Goal: Task Accomplishment & Management: Manage account settings

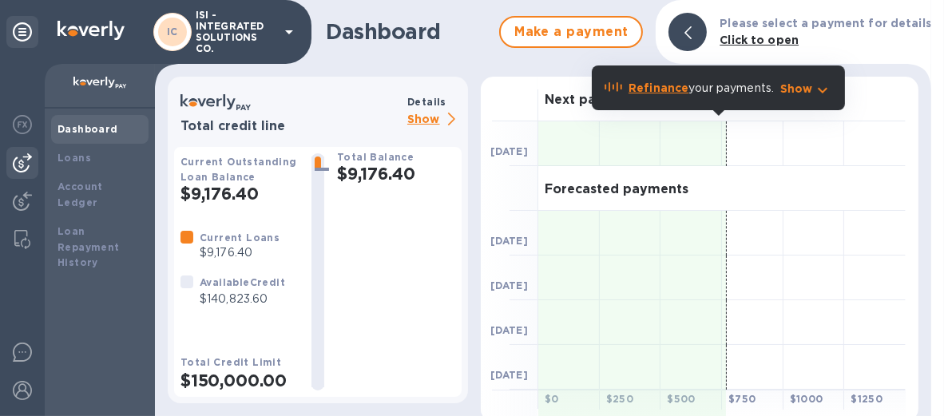
click at [28, 160] on img at bounding box center [22, 162] width 19 height 19
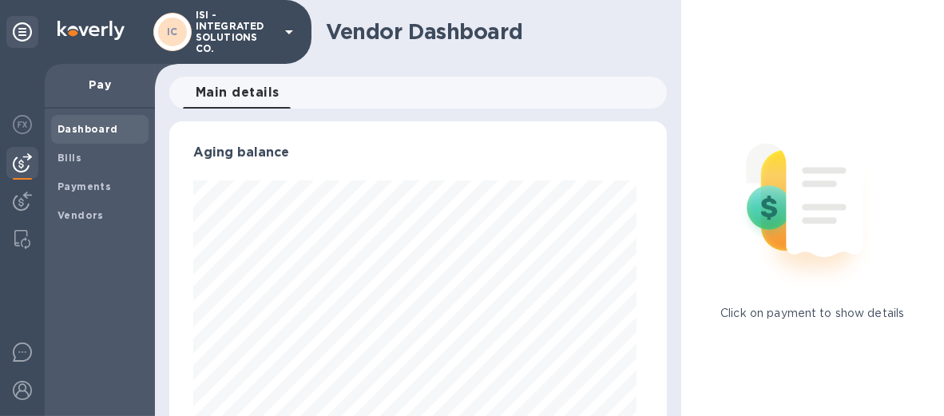
scroll to position [345, 490]
click at [60, 153] on b "Bills" at bounding box center [69, 158] width 24 height 12
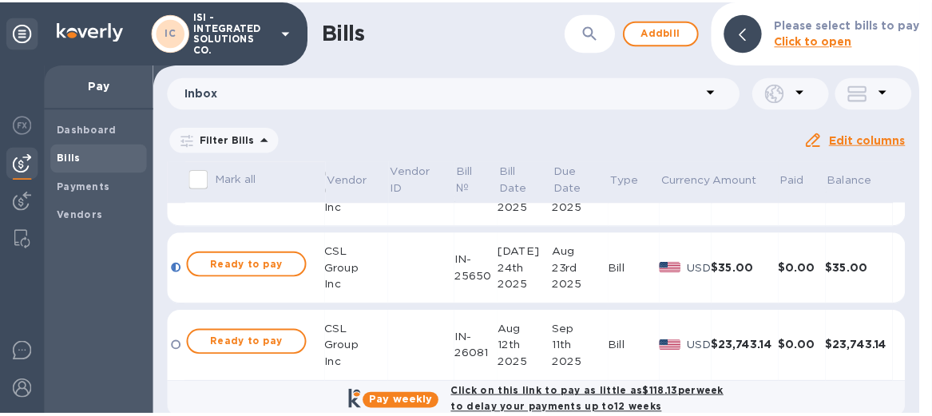
scroll to position [71, 0]
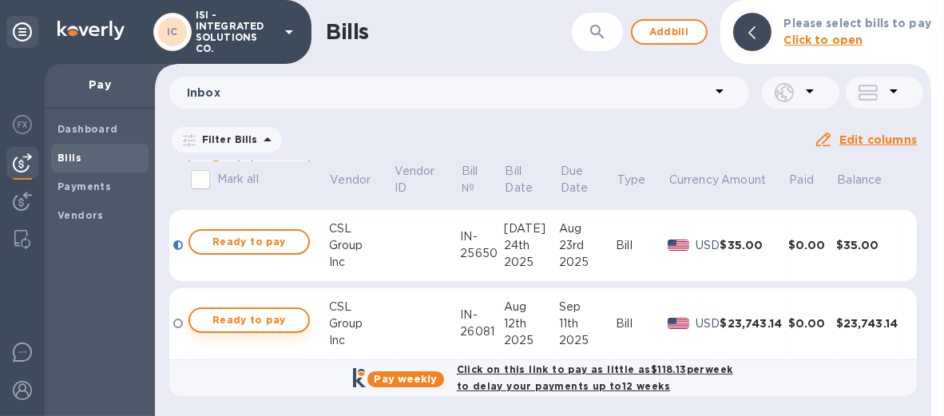
click at [245, 321] on span "Ready to pay" at bounding box center [249, 320] width 93 height 19
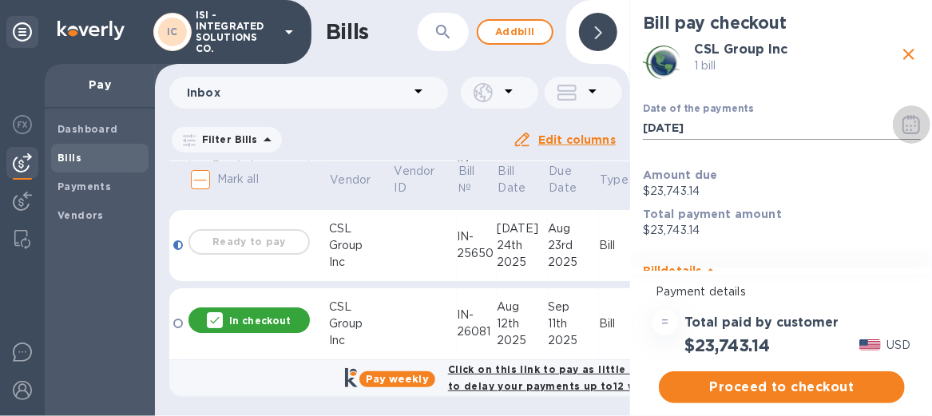
click at [906, 122] on icon "button" at bounding box center [911, 124] width 18 height 19
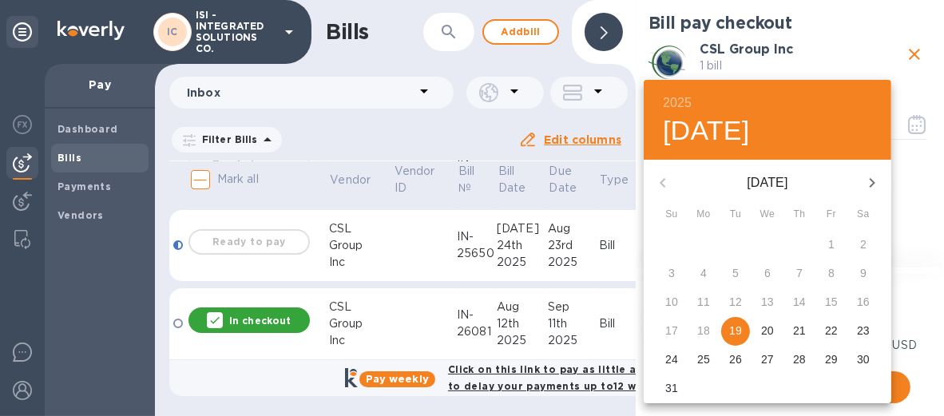
click at [801, 330] on p "21" at bounding box center [799, 331] width 13 height 16
type input "[DATE]"
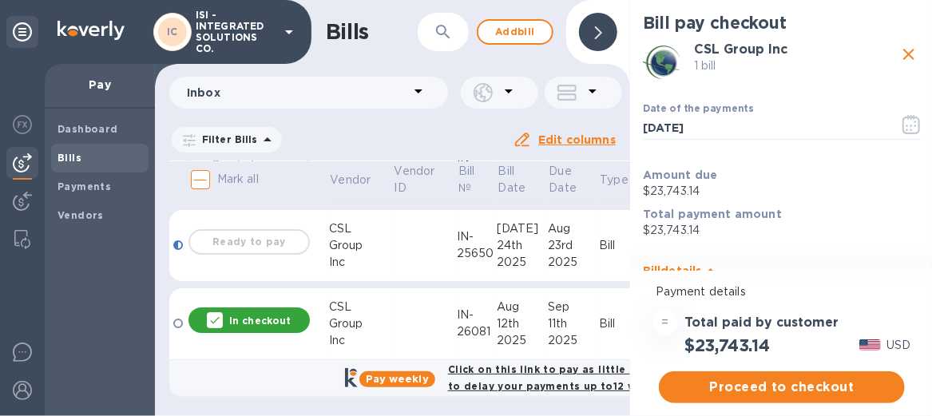
scroll to position [11, 0]
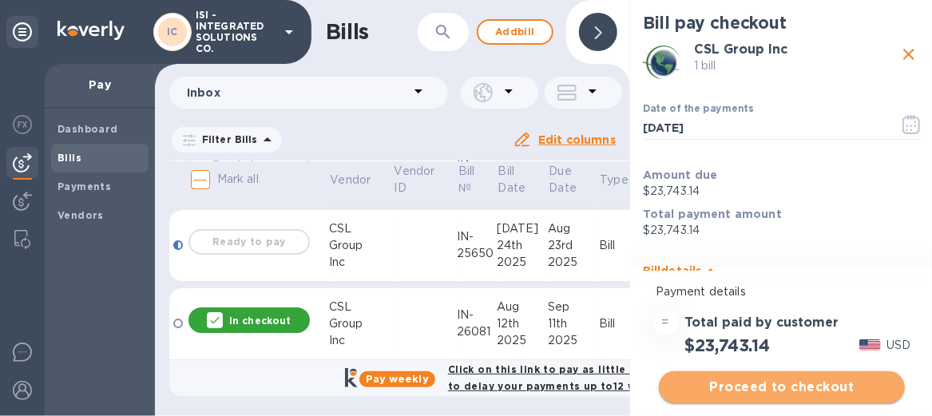
click at [790, 378] on span "Proceed to checkout" at bounding box center [781, 387] width 220 height 19
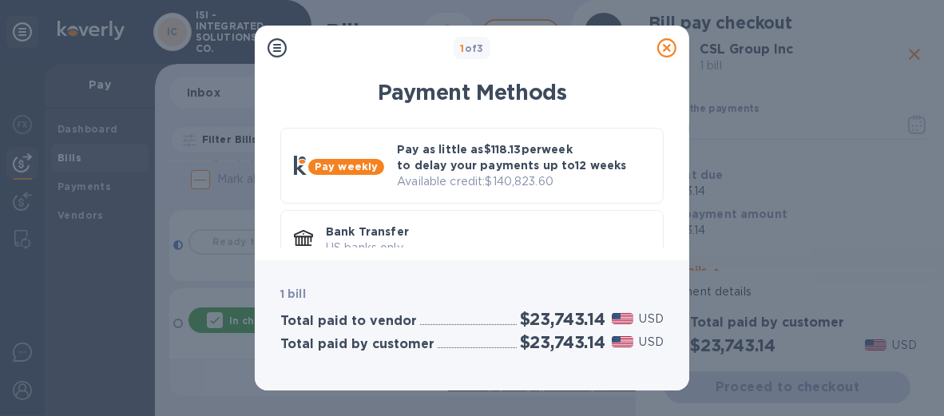
scroll to position [26, 0]
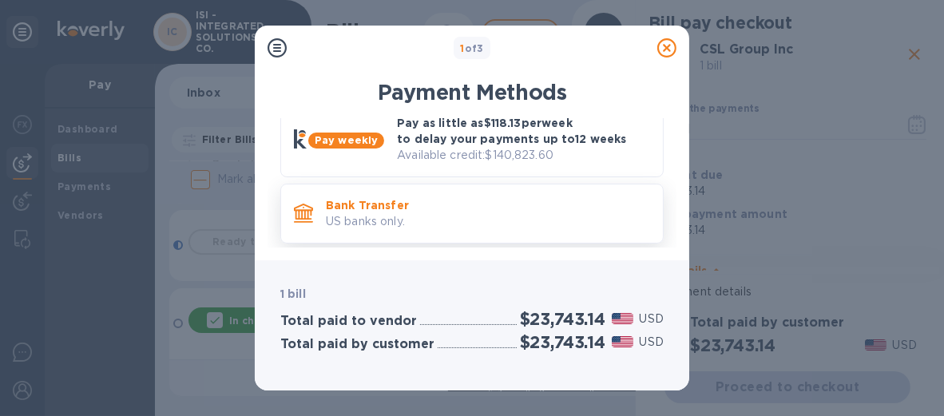
click at [477, 222] on p "US banks only." at bounding box center [488, 221] width 324 height 17
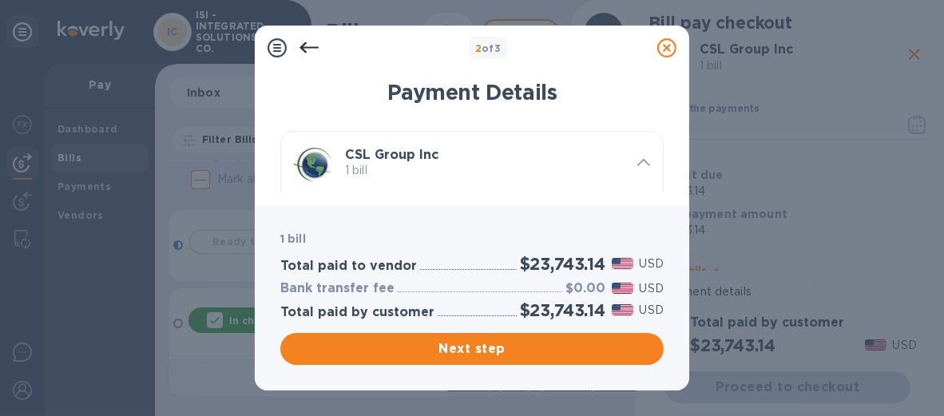
click at [465, 168] on p "1 bill" at bounding box center [484, 170] width 279 height 17
click at [441, 346] on span "Next step" at bounding box center [472, 348] width 358 height 19
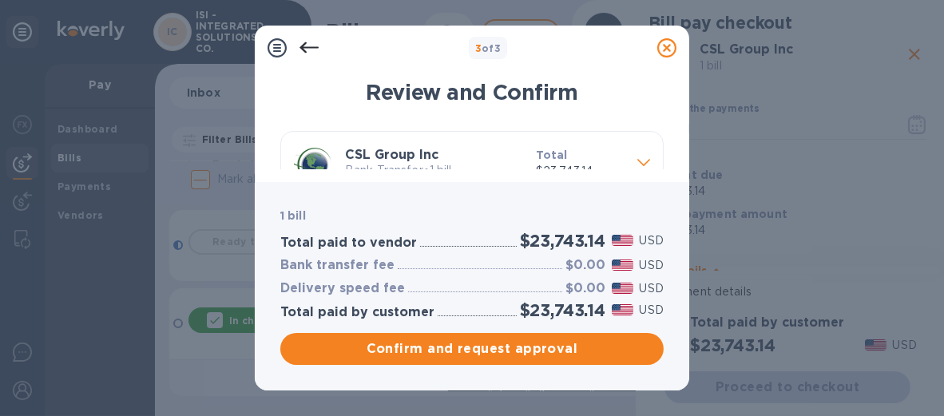
scroll to position [80, 0]
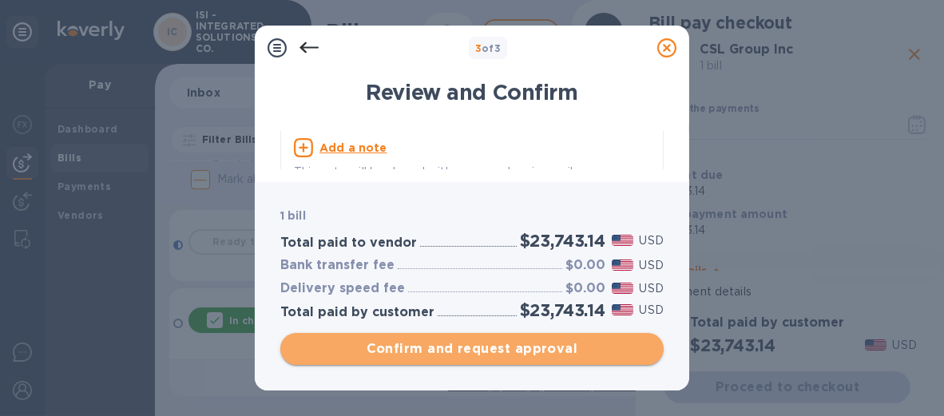
click at [469, 350] on span "Confirm and request approval" at bounding box center [472, 348] width 358 height 19
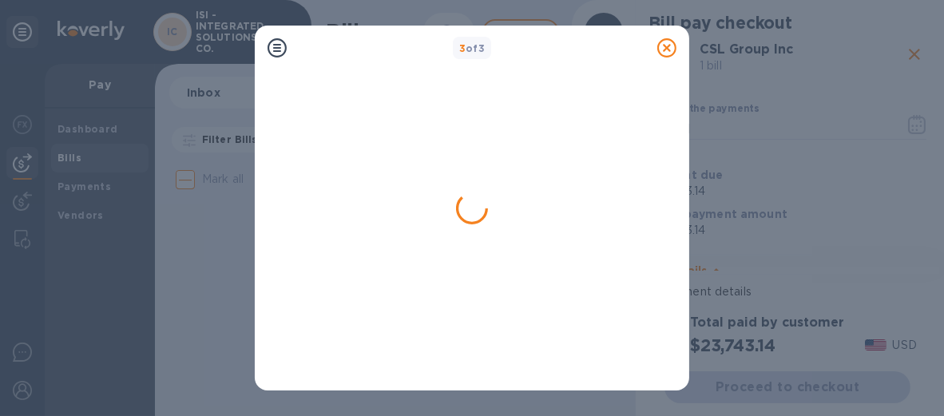
scroll to position [0, 0]
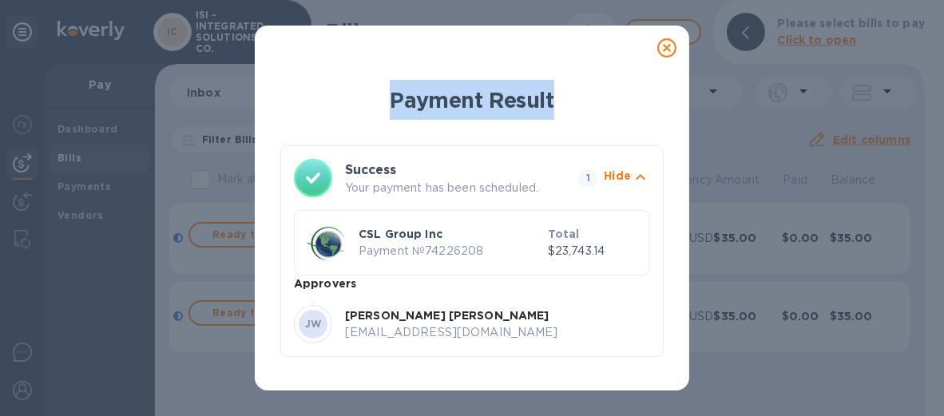
drag, startPoint x: 497, startPoint y: 52, endPoint x: 597, endPoint y: 66, distance: 101.6
click at [597, 66] on div "Payment Result Success Your payment has been scheduled. 1 Hide CSL Group Inc Pa…" at bounding box center [472, 208] width 434 height 365
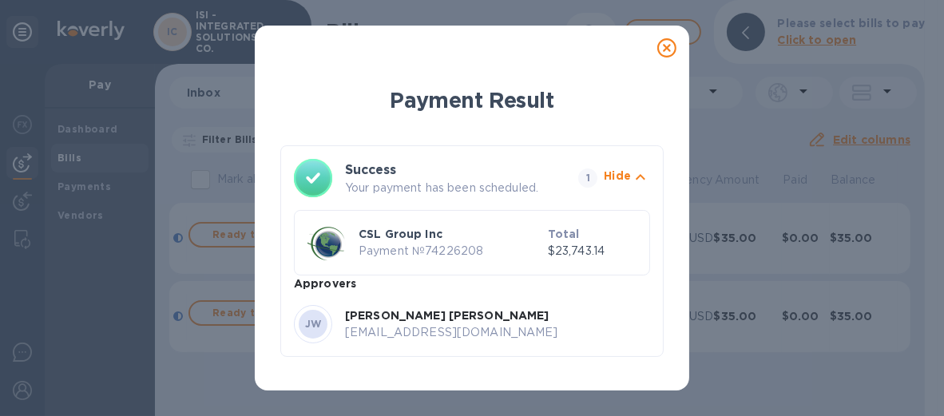
drag, startPoint x: 597, startPoint y: 66, endPoint x: 552, endPoint y: 49, distance: 47.7
click at [552, 49] on div at bounding box center [472, 48] width 422 height 32
click at [243, 198] on div "Payment Result Success Your payment has been scheduled. 1 Hide CSL Group Inc Pa…" at bounding box center [472, 208] width 944 height 416
click at [670, 45] on icon at bounding box center [666, 47] width 19 height 19
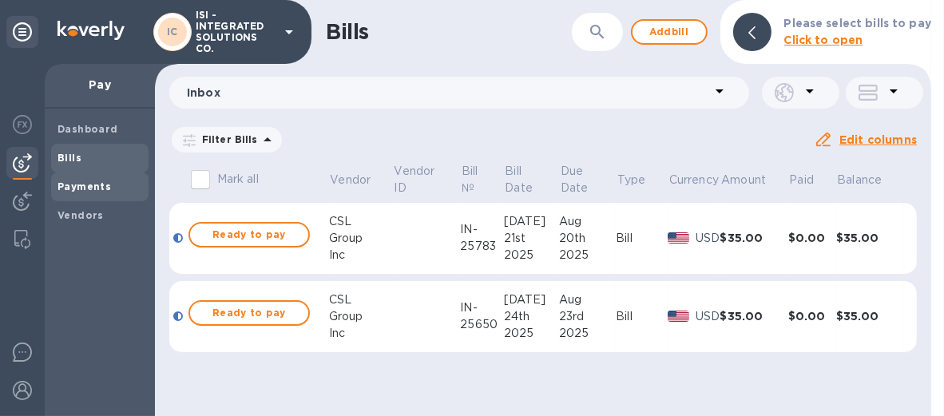
click at [99, 190] on b "Payments" at bounding box center [83, 186] width 53 height 12
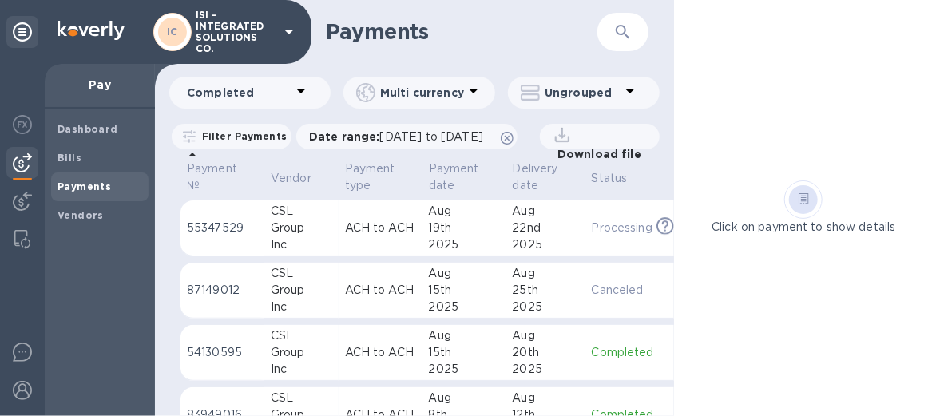
click at [303, 93] on icon at bounding box center [300, 90] width 19 height 19
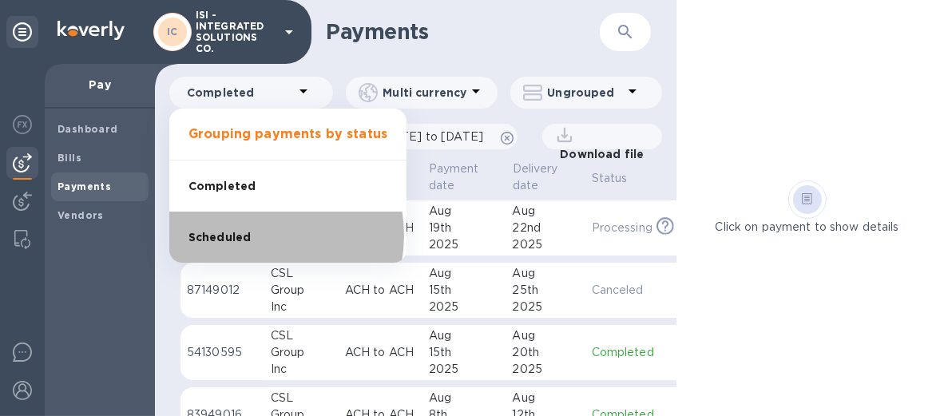
click at [250, 236] on li "Scheduled" at bounding box center [287, 237] width 237 height 51
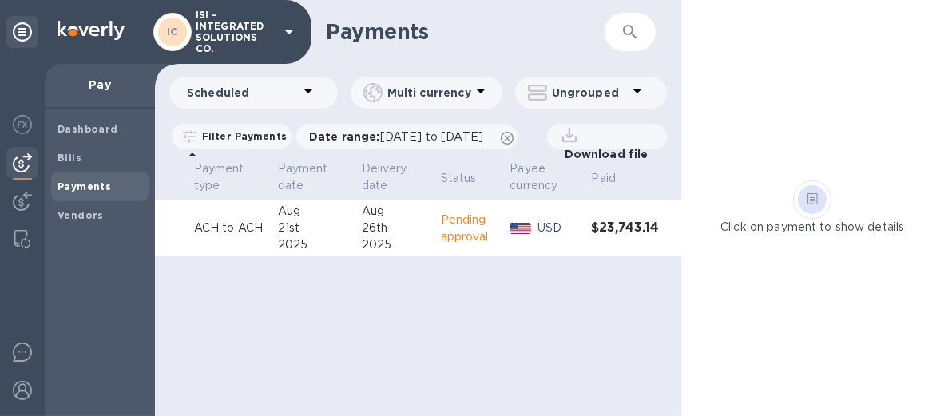
scroll to position [0, 161]
